Goal: Task Accomplishment & Management: Use online tool/utility

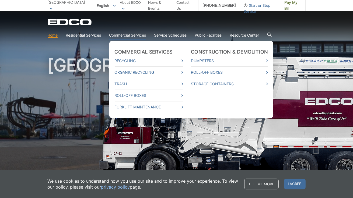
click at [136, 36] on link "Commercial Services" at bounding box center [127, 35] width 37 height 6
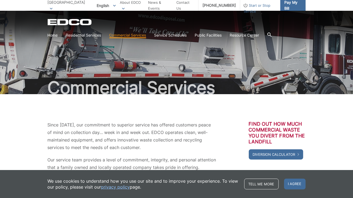
click at [289, 5] on span "Pay My Bill" at bounding box center [292, 5] width 17 height 12
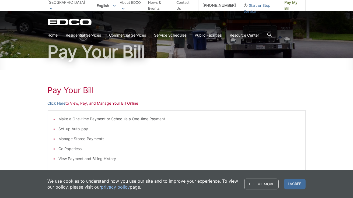
scroll to position [72, 0]
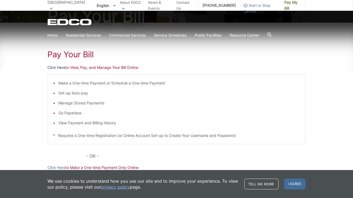
click at [61, 68] on link "Click Here" at bounding box center [57, 68] width 18 height 6
